Goal: Information Seeking & Learning: Check status

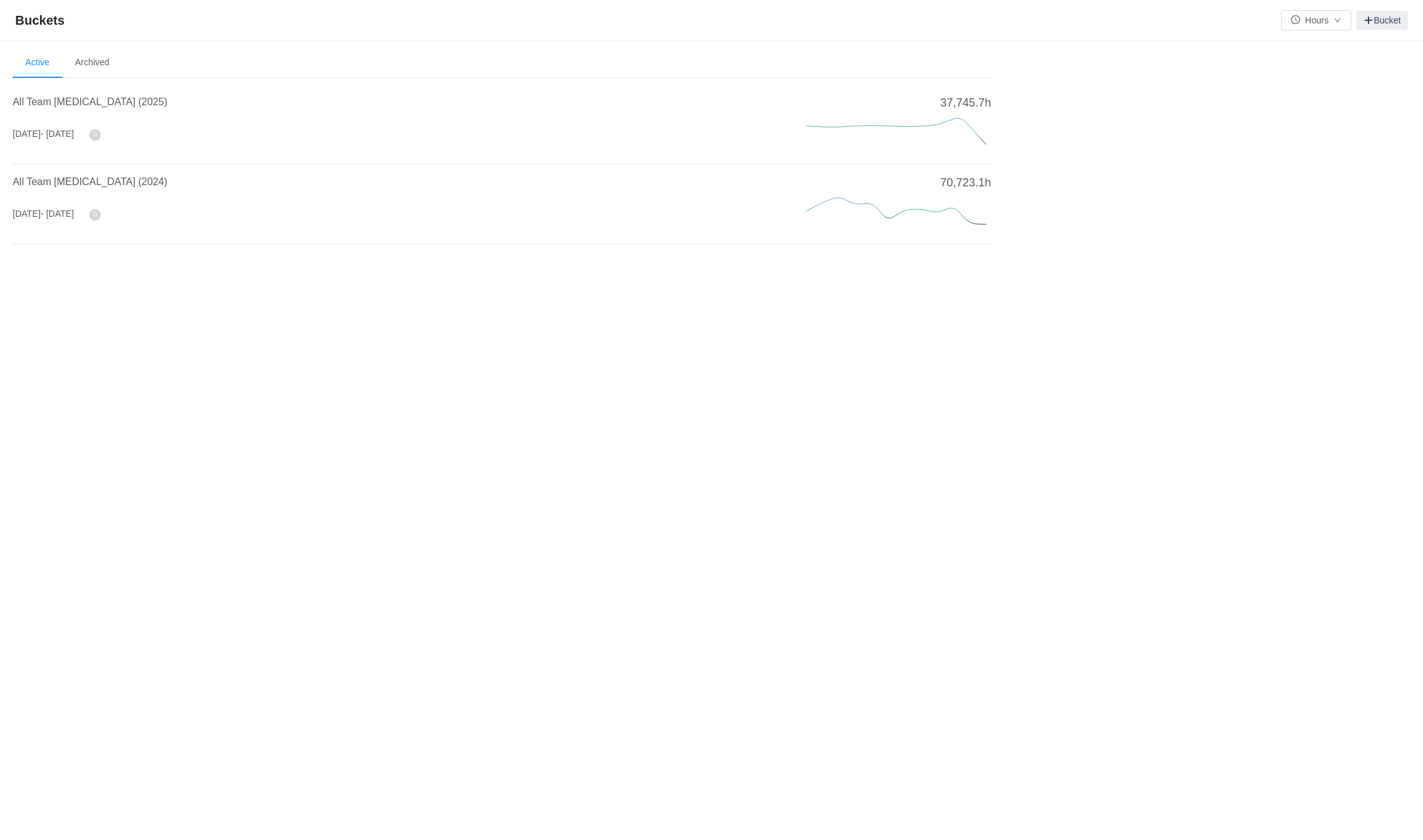
click at [418, 404] on div "Buckets Hours Bucket Welcome to Buckets! Use buckets to review and categorize t…" at bounding box center [711, 420] width 1423 height 840
click at [86, 112] on div "All Team CapEx (2025)" at bounding box center [394, 105] width 764 height 22
click at [80, 107] on span "All Team CapEx (2025)" at bounding box center [90, 102] width 155 height 11
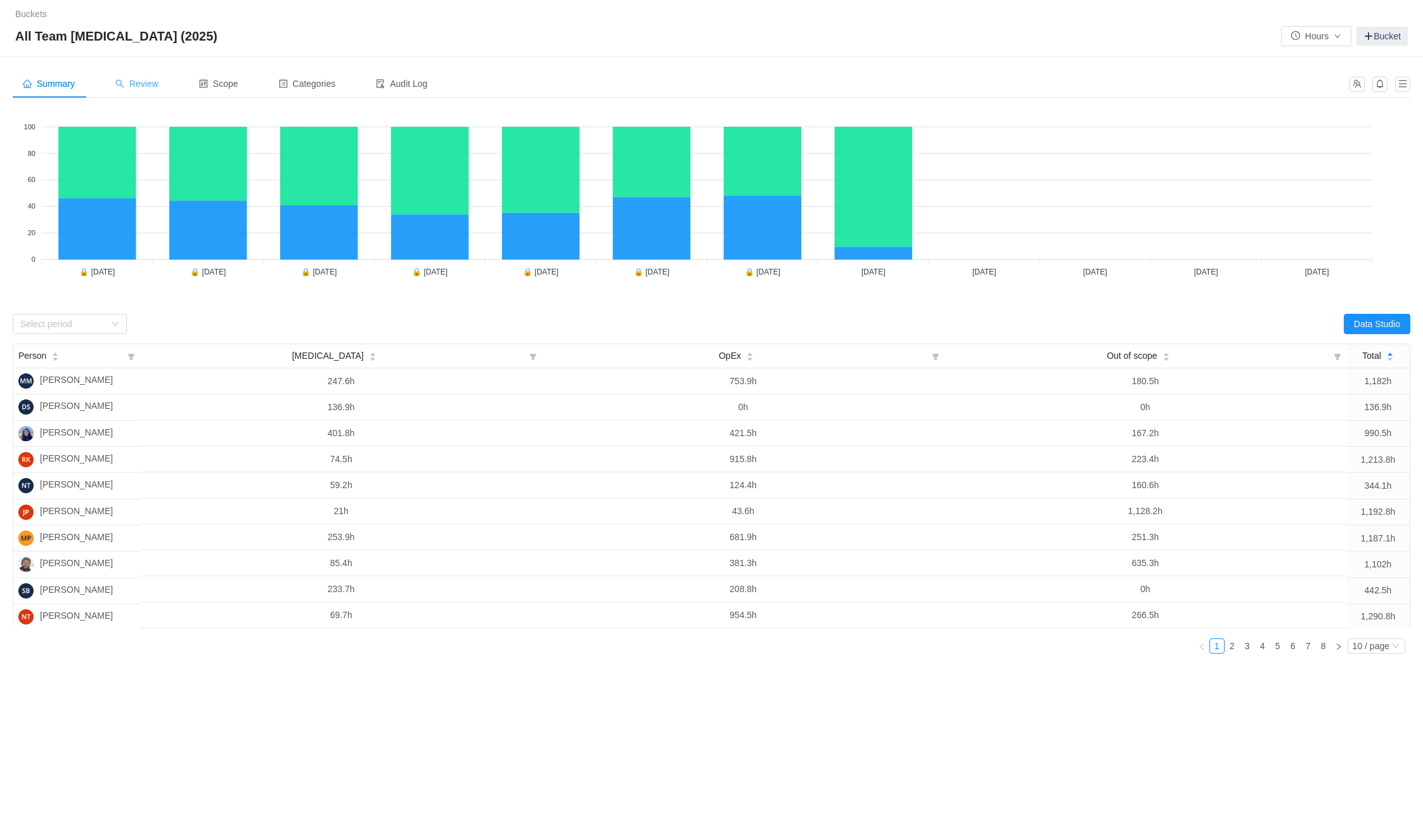
click at [145, 84] on span "Review" at bounding box center [137, 83] width 43 height 10
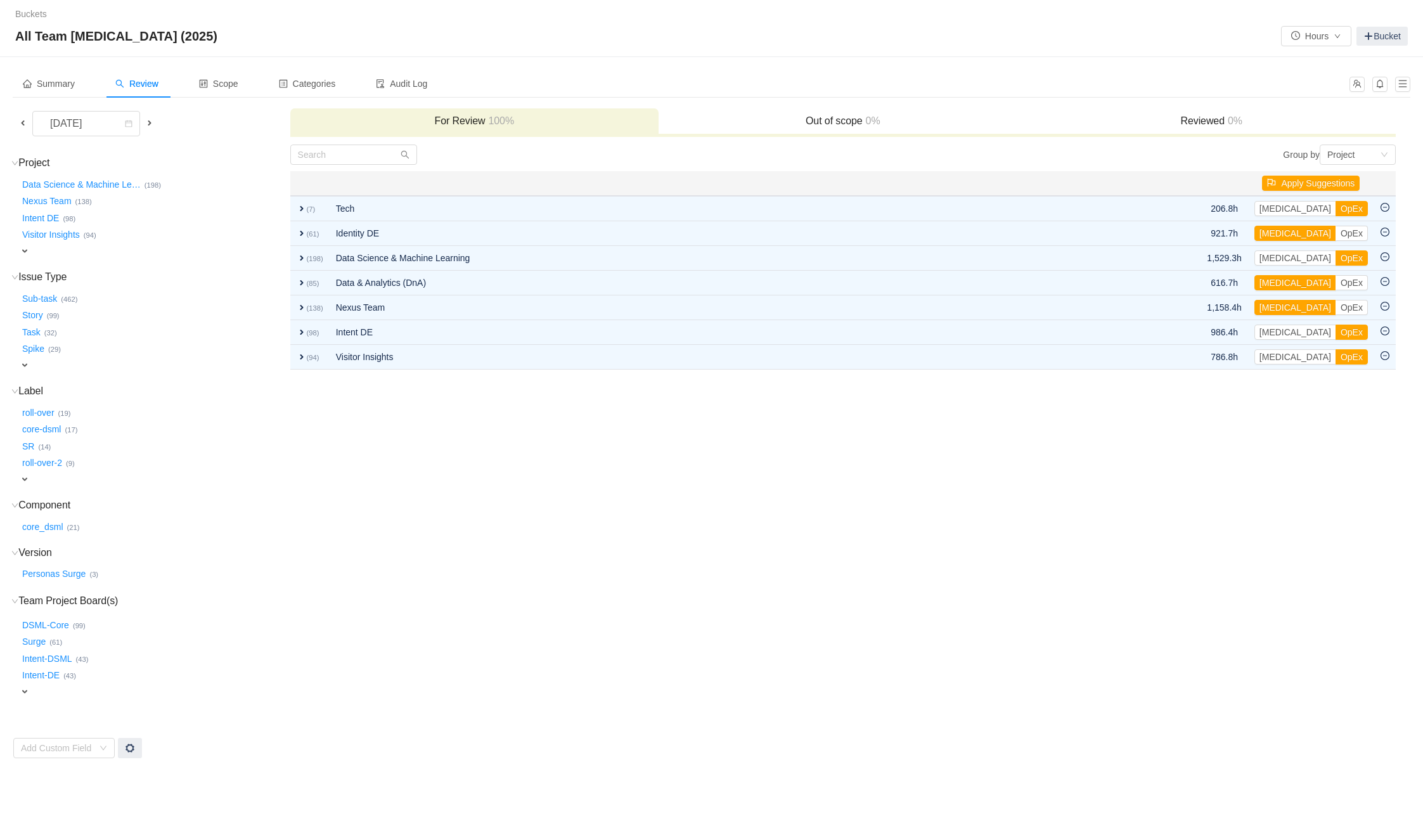
click at [644, 519] on td "Group by Project You will see tickets here after they were marked as out of sco…" at bounding box center [843, 451] width 1107 height 614
click at [639, 516] on td "Group by Project You will see tickets here after they were marked as out of sco…" at bounding box center [843, 451] width 1107 height 614
click at [12, 123] on td "September 2025" at bounding box center [151, 125] width 277 height 36
click at [22, 122] on span at bounding box center [22, 123] width 10 height 10
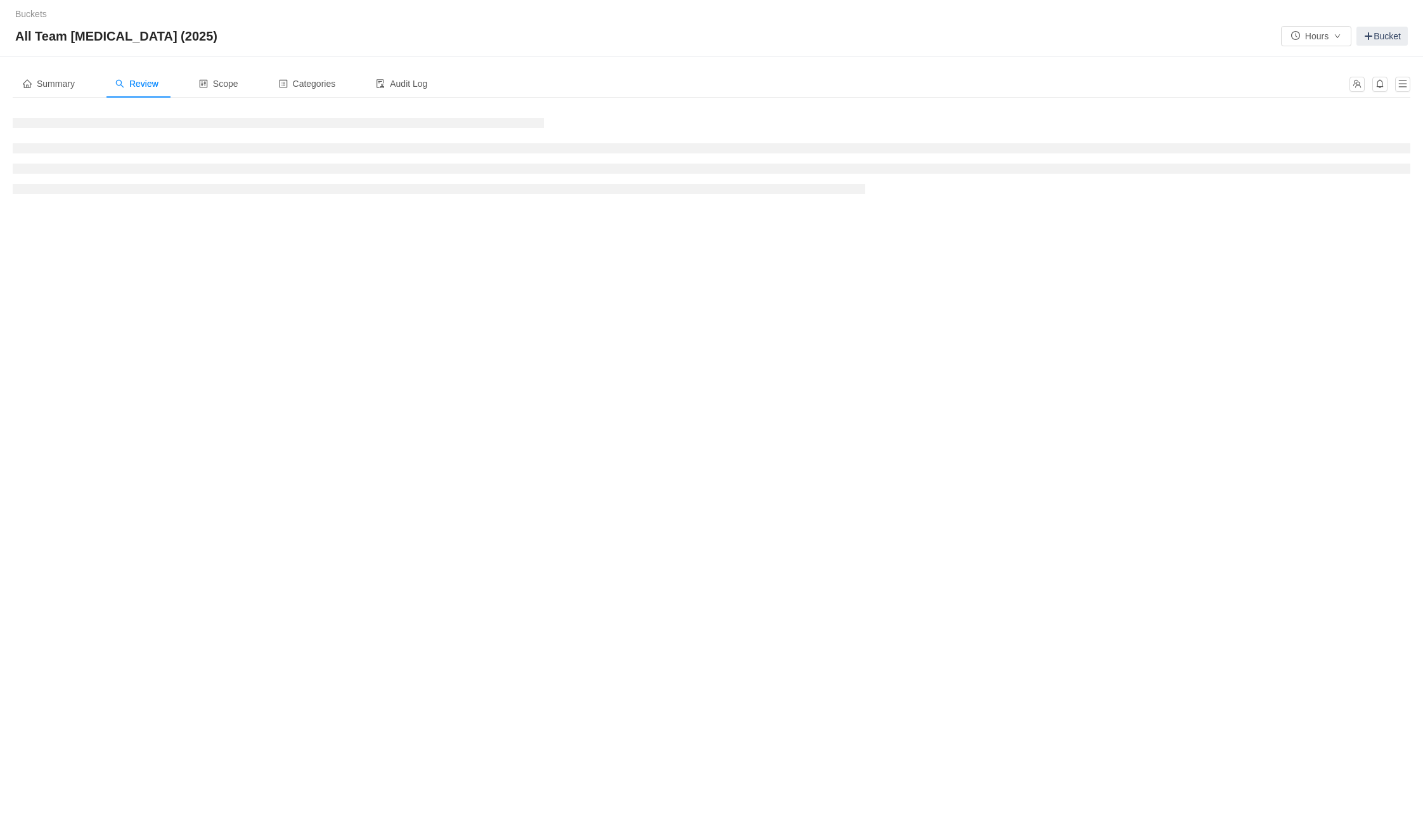
click at [328, 22] on div "Buckets / / All Team CapEx (2025) Hours Bucket" at bounding box center [711, 28] width 1423 height 57
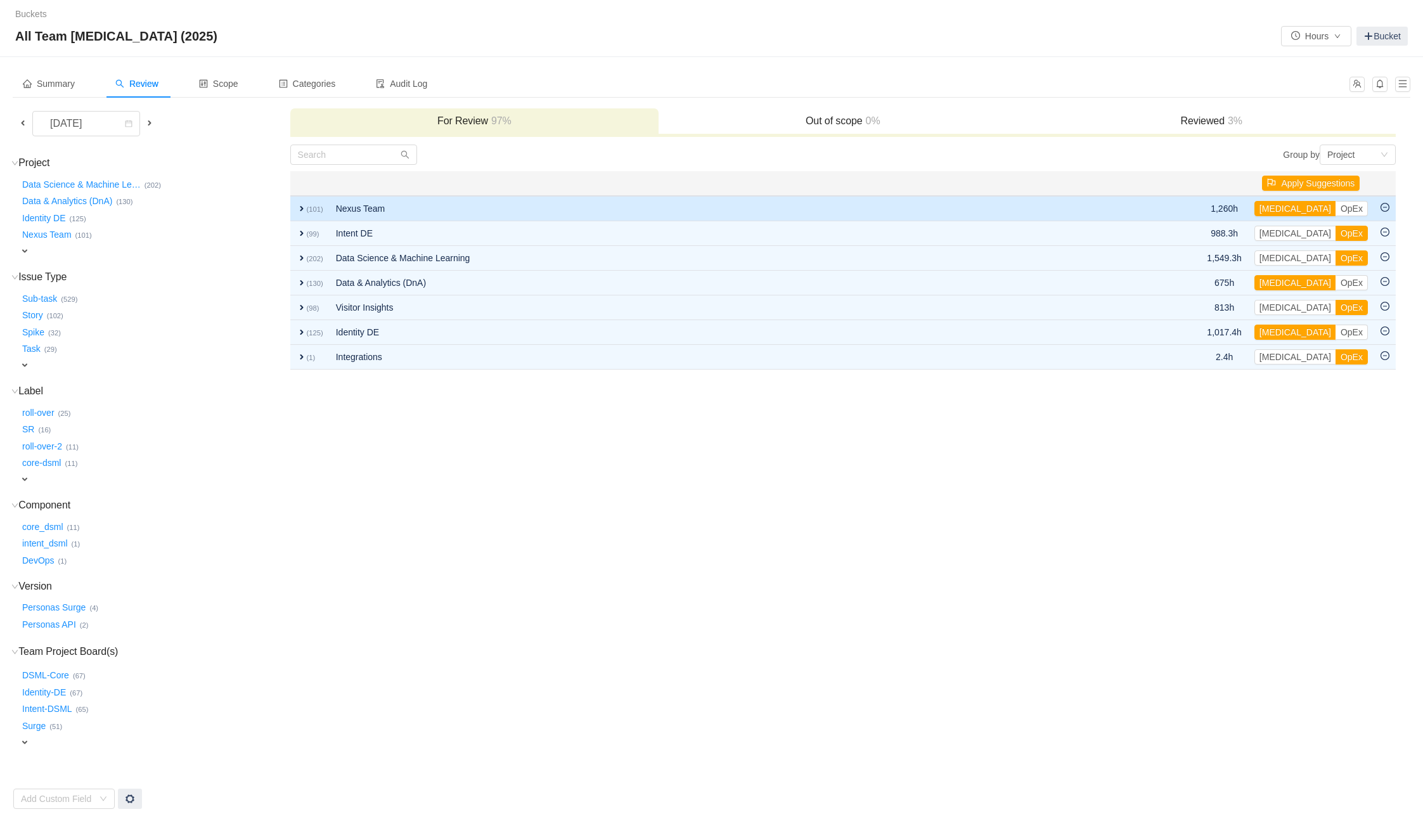
click at [302, 203] on span "expand" at bounding box center [301, 208] width 10 height 10
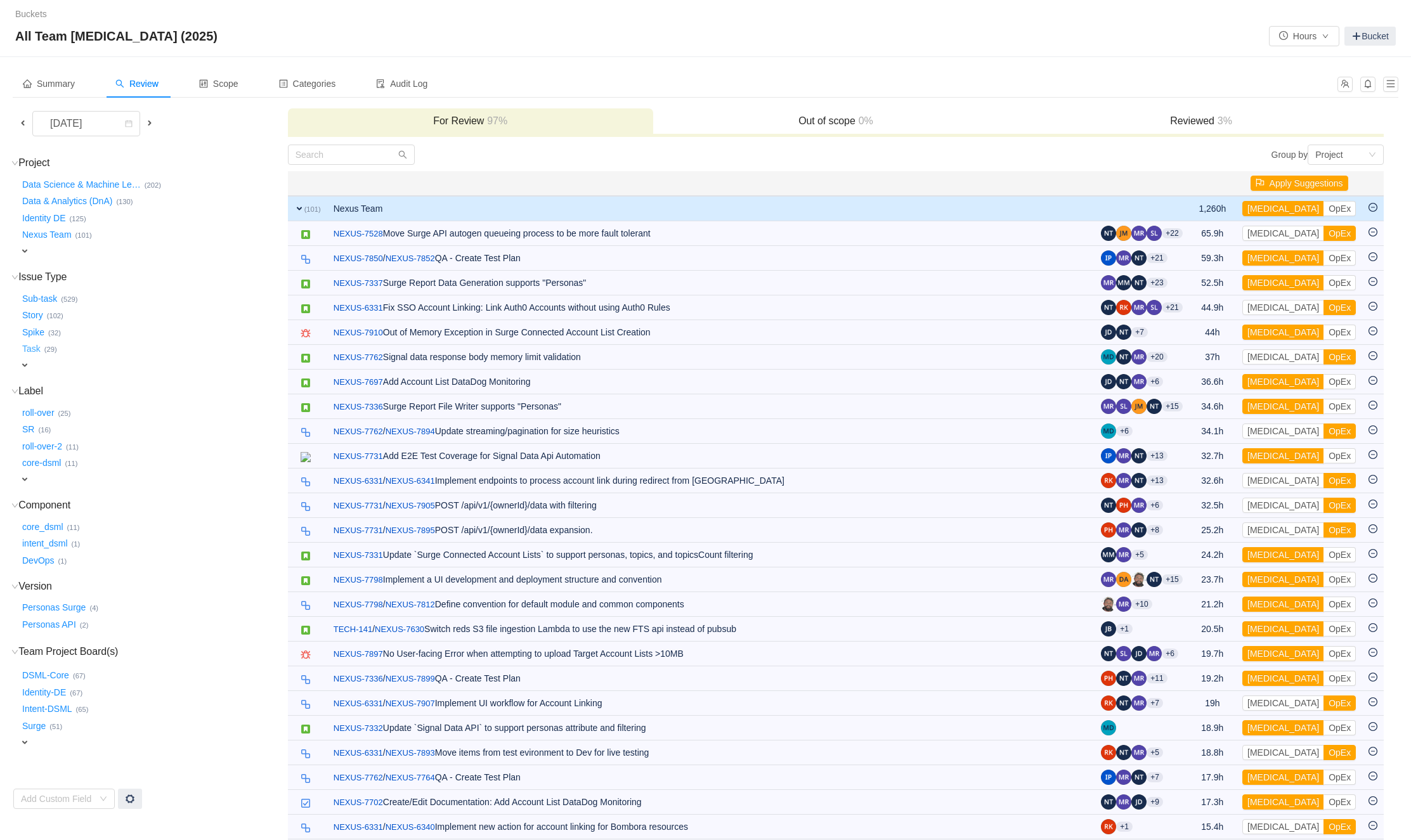
click at [29, 345] on button "Task …" at bounding box center [32, 349] width 25 height 20
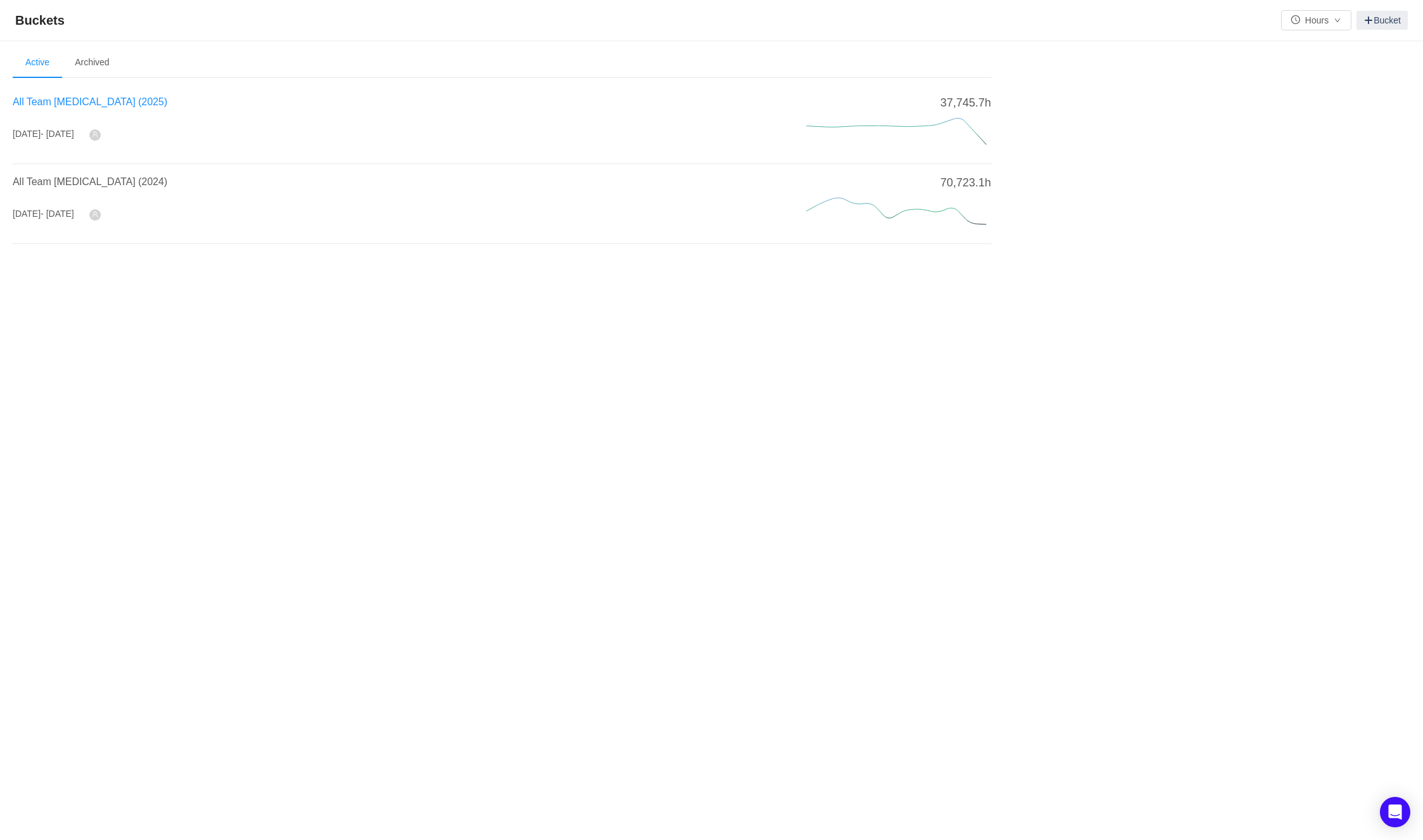
click at [59, 100] on span "All Team CapEx (2025)" at bounding box center [90, 102] width 155 height 11
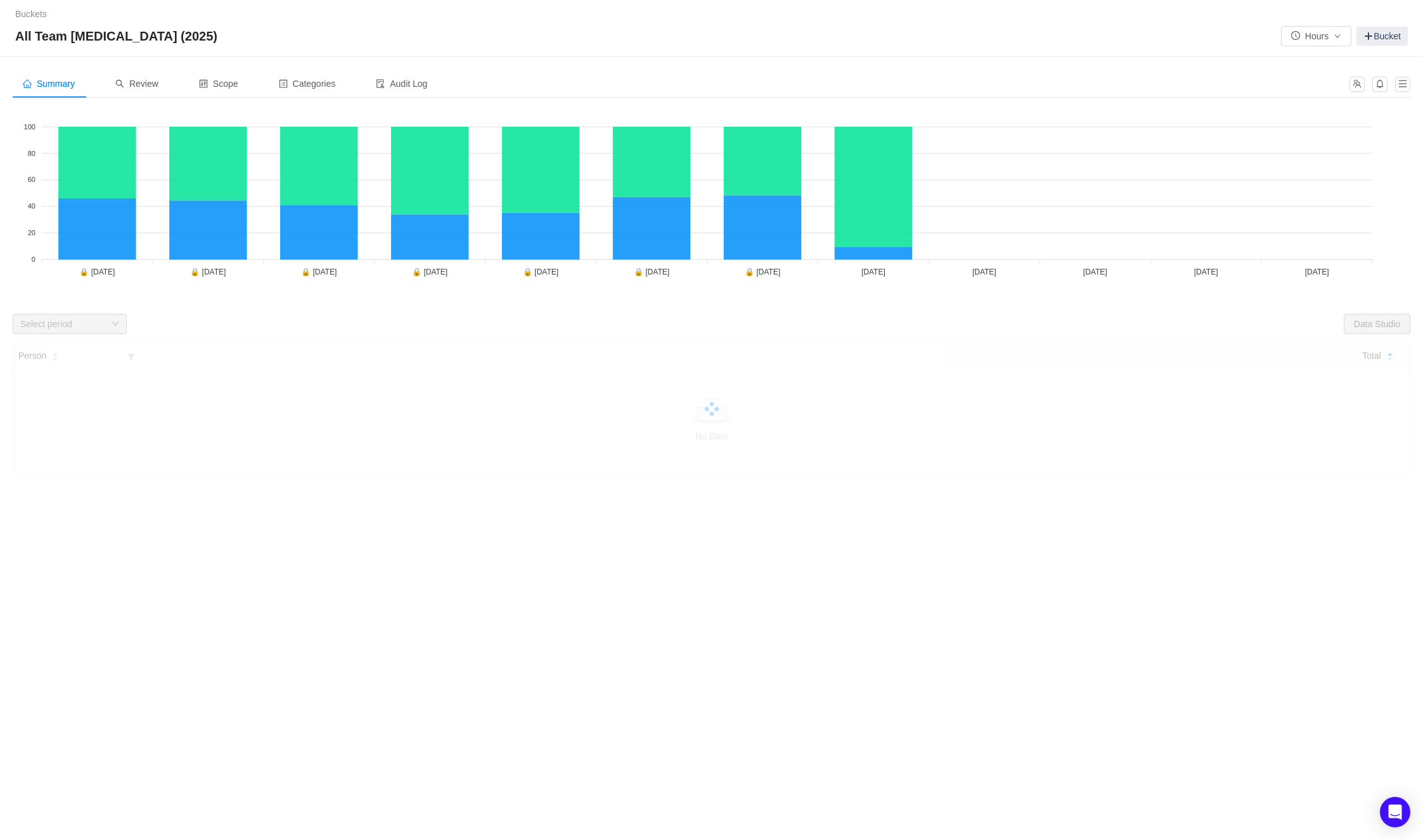
click at [131, 65] on div "Summary Review Scope Categories Audit Log Looks too empty? Make sure scope has …" at bounding box center [711, 323] width 1423 height 531
click at [143, 85] on span "Review" at bounding box center [137, 83] width 43 height 10
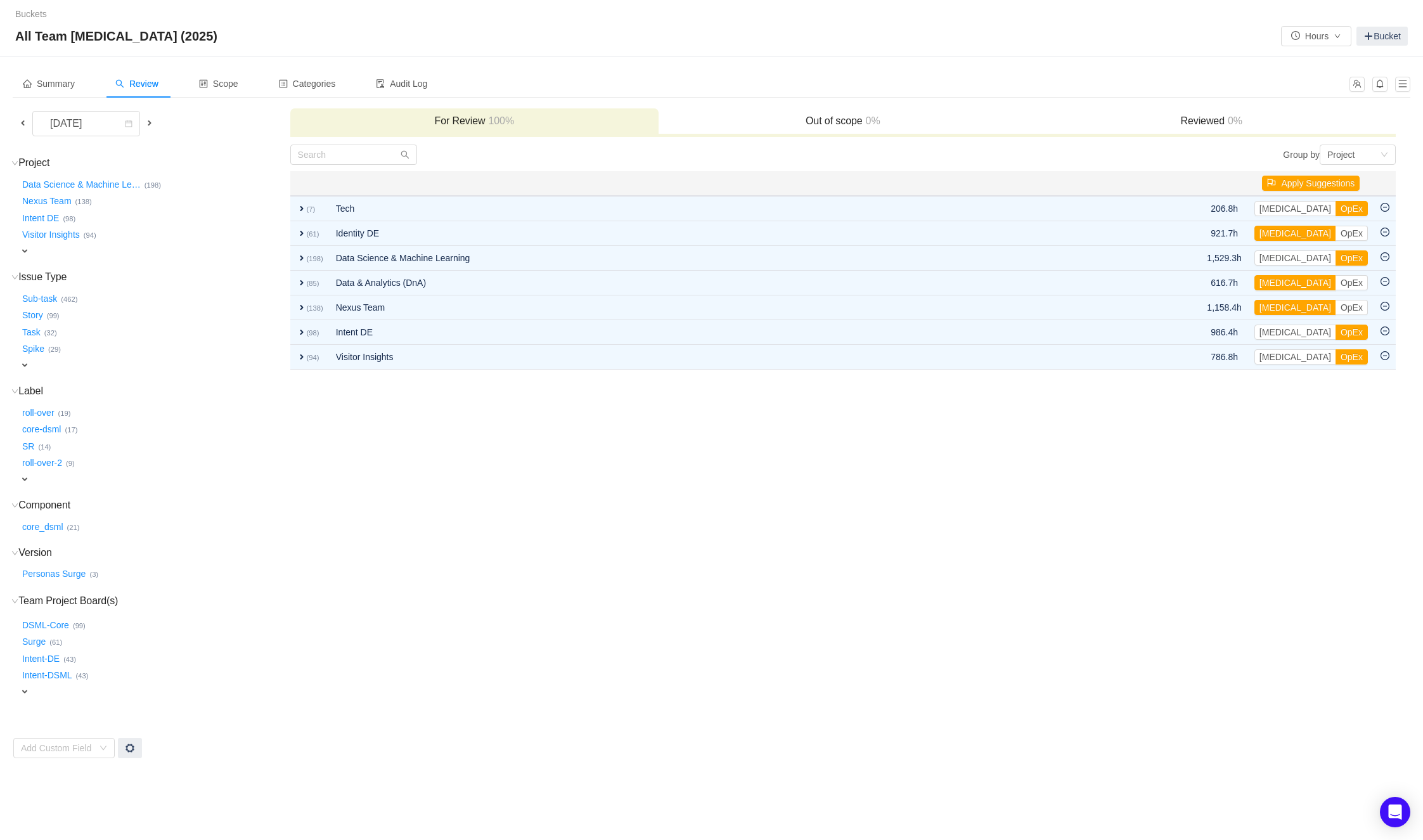
click at [18, 118] on span at bounding box center [22, 123] width 10 height 10
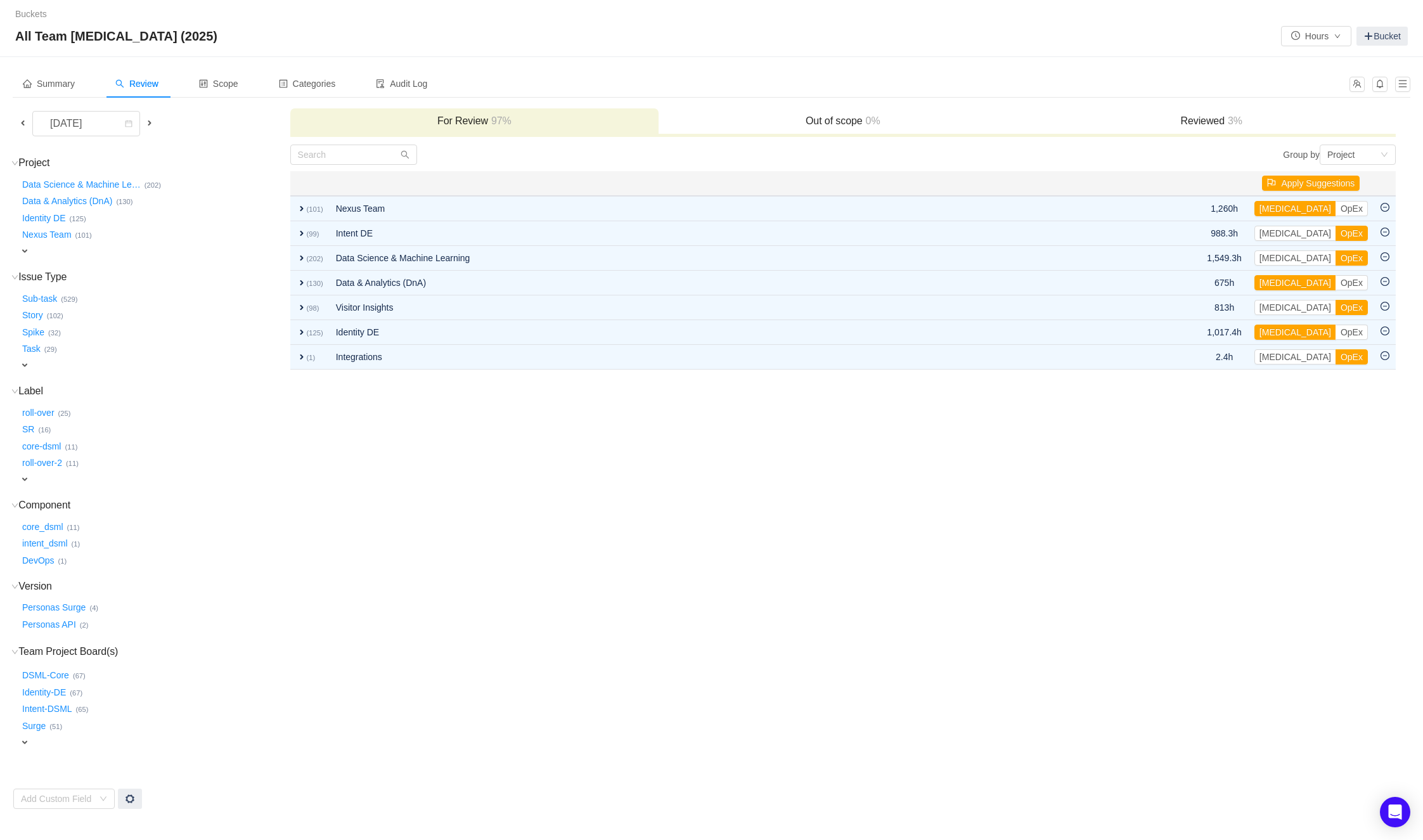
click at [283, 641] on td "Project (7) hide Data Science & Machine Le … (202) Data & Analytics (DnA) … (13…" at bounding box center [151, 476] width 277 height 665
click at [429, 524] on td "Group by Project You will see tickets here after they were marked as out of sco…" at bounding box center [843, 476] width 1107 height 665
click at [460, 708] on td "Group by Project You will see tickets here after they were marked as out of sco…" at bounding box center [843, 476] width 1107 height 665
click at [495, 589] on td "Group by Project You will see tickets here after they were marked as out of sco…" at bounding box center [843, 476] width 1107 height 665
click at [509, 588] on td "Group by Project You will see tickets here after they were marked as out of sco…" at bounding box center [843, 476] width 1107 height 665
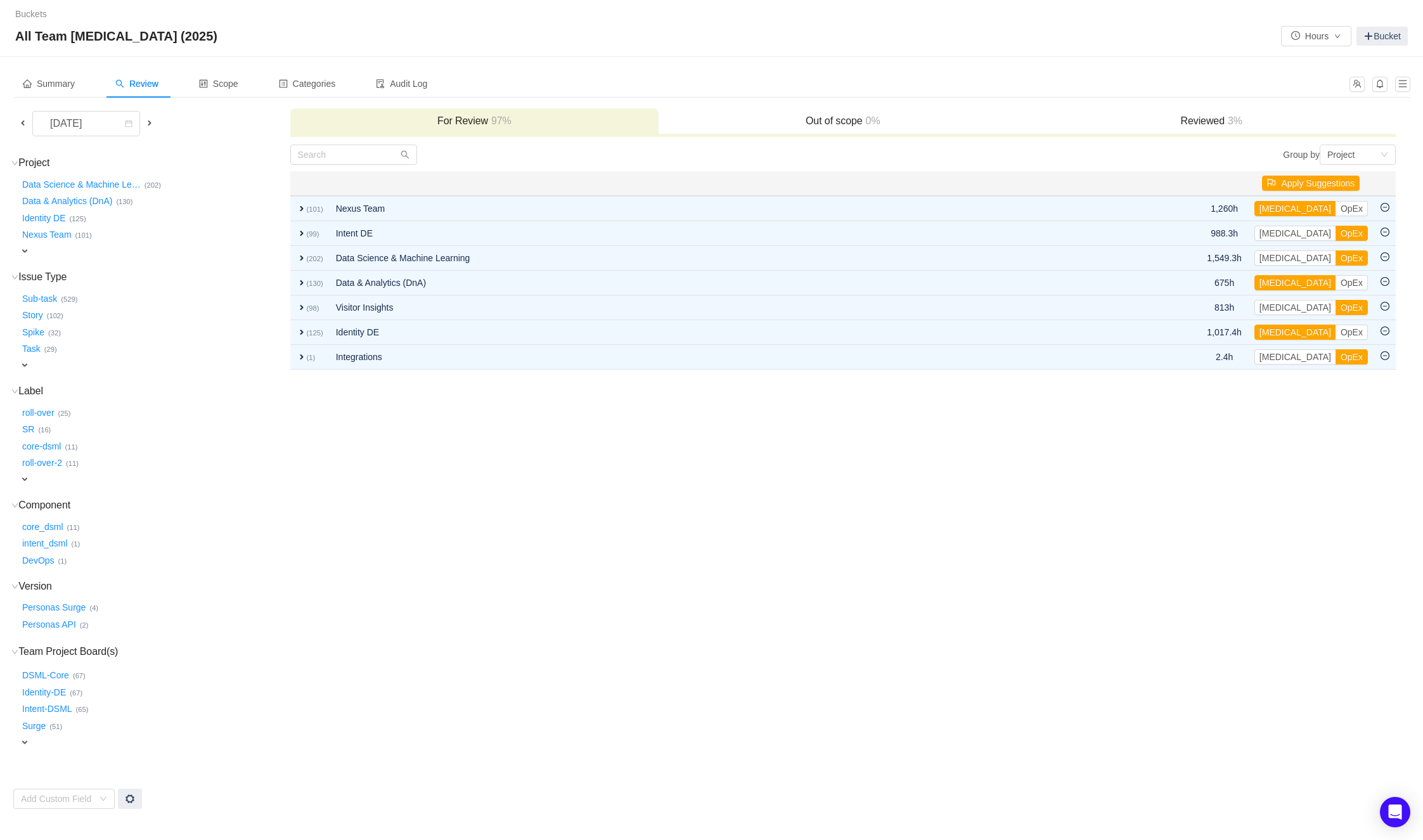
click at [650, 768] on td "Group by Project You will see tickets here after they were marked as out of sco…" at bounding box center [843, 476] width 1107 height 665
